Goal: Task Accomplishment & Management: Use online tool/utility

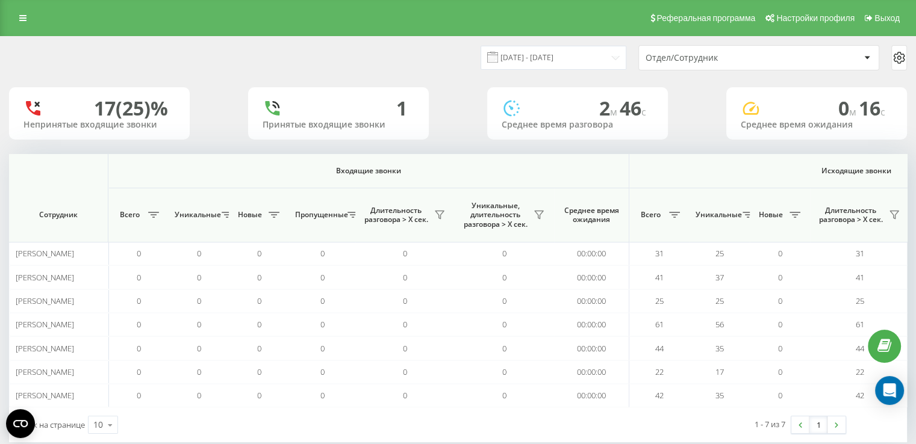
scroll to position [0, 641]
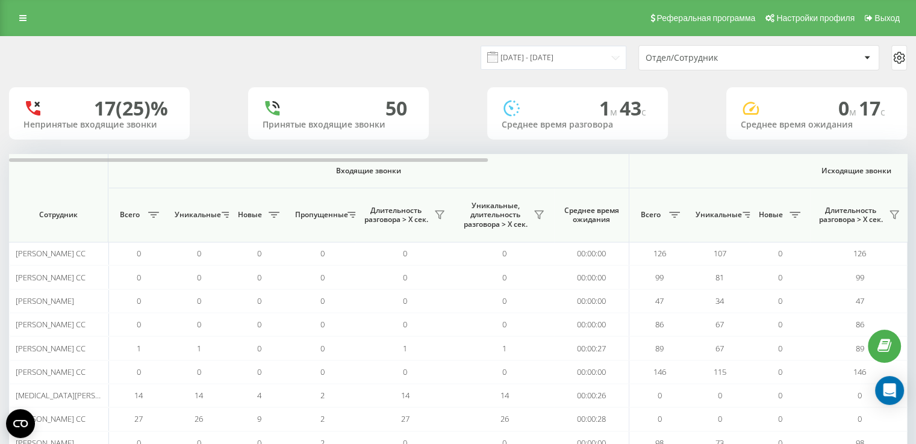
click at [691, 61] on div "Отдел/Сотрудник" at bounding box center [717, 58] width 144 height 10
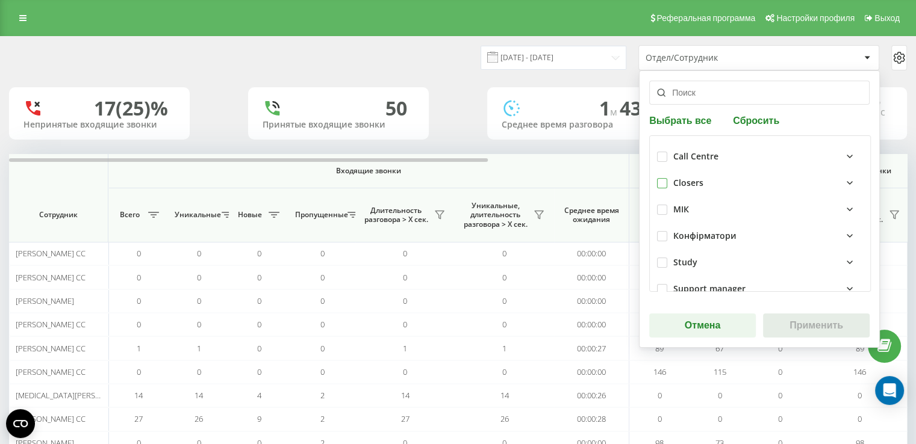
click at [658, 178] on label at bounding box center [662, 178] width 10 height 0
checkbox input "true"
click at [776, 327] on button "Применить" at bounding box center [816, 326] width 107 height 24
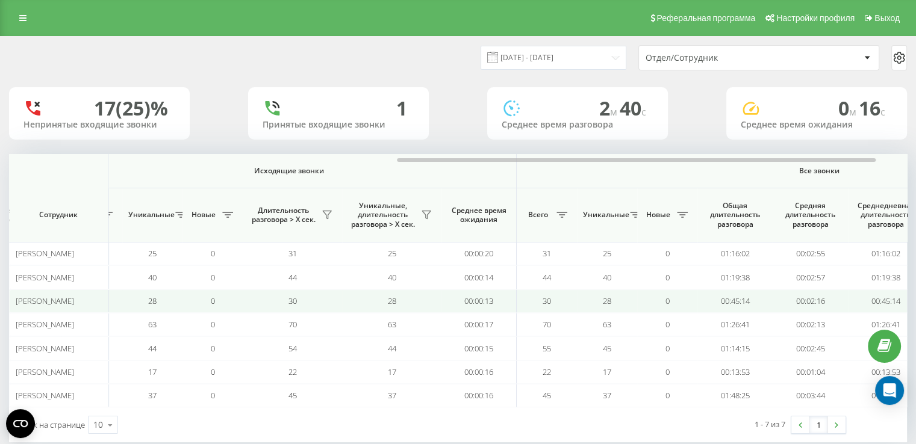
scroll to position [0, 641]
